Goal: Navigation & Orientation: Find specific page/section

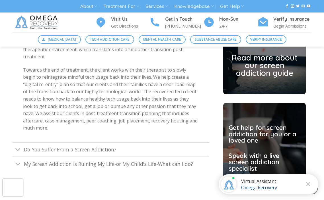
scroll to position [1479, 0]
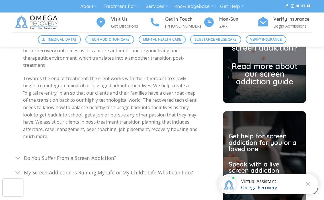
click at [47, 26] on img at bounding box center [38, 23] width 50 height 20
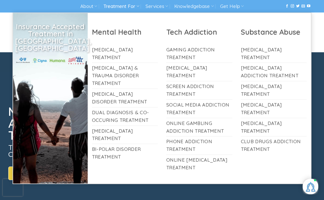
click at [139, 7] on icon at bounding box center [137, 5] width 3 height 5
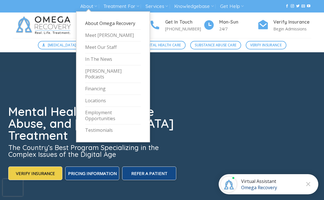
click at [95, 23] on link "About Omega Recovery" at bounding box center [113, 24] width 56 height 12
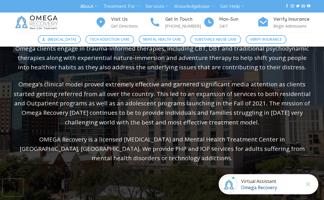
scroll to position [134, 0]
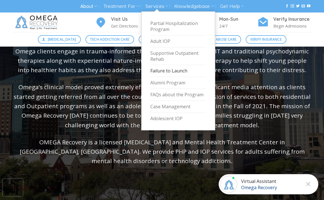
click at [162, 69] on link "Failure to Launch" at bounding box center [178, 71] width 56 height 12
